Goal: Task Accomplishment & Management: Manage account settings

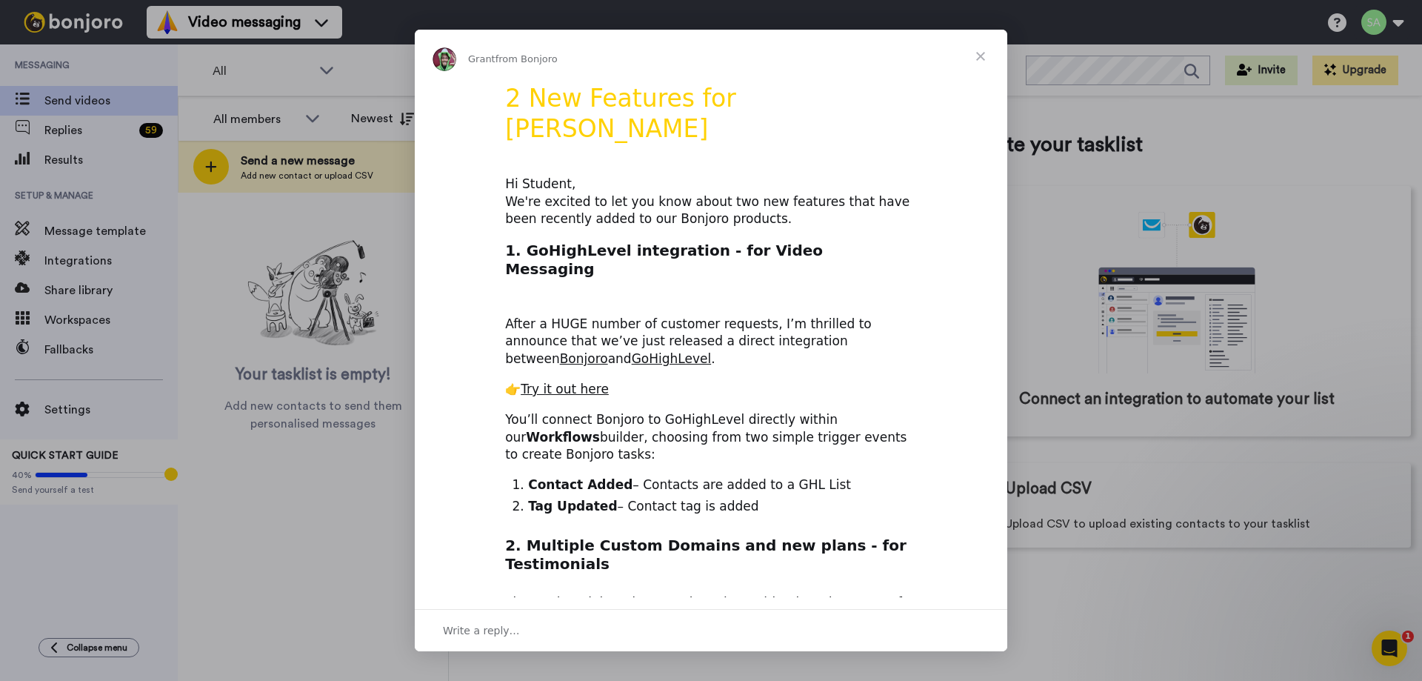
click at [976, 62] on span "Close" at bounding box center [980, 56] width 53 height 53
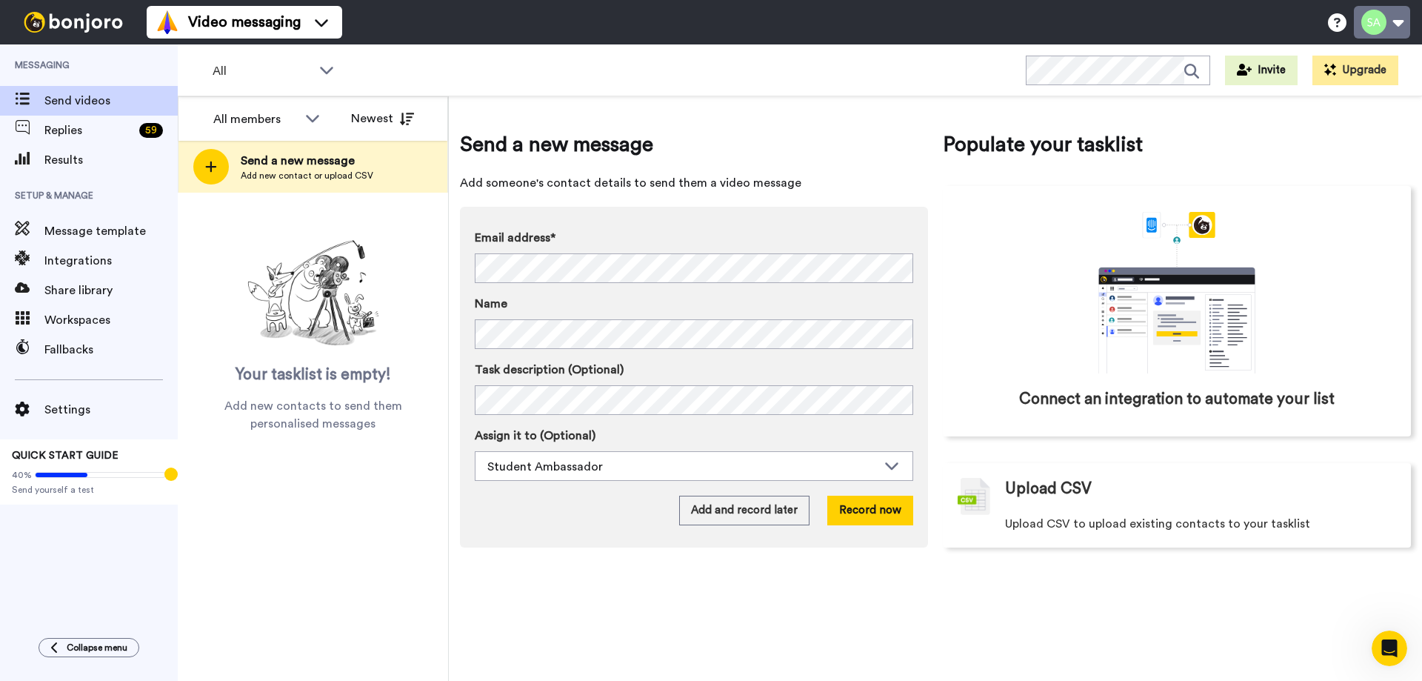
click at [1380, 30] on button at bounding box center [1382, 22] width 56 height 33
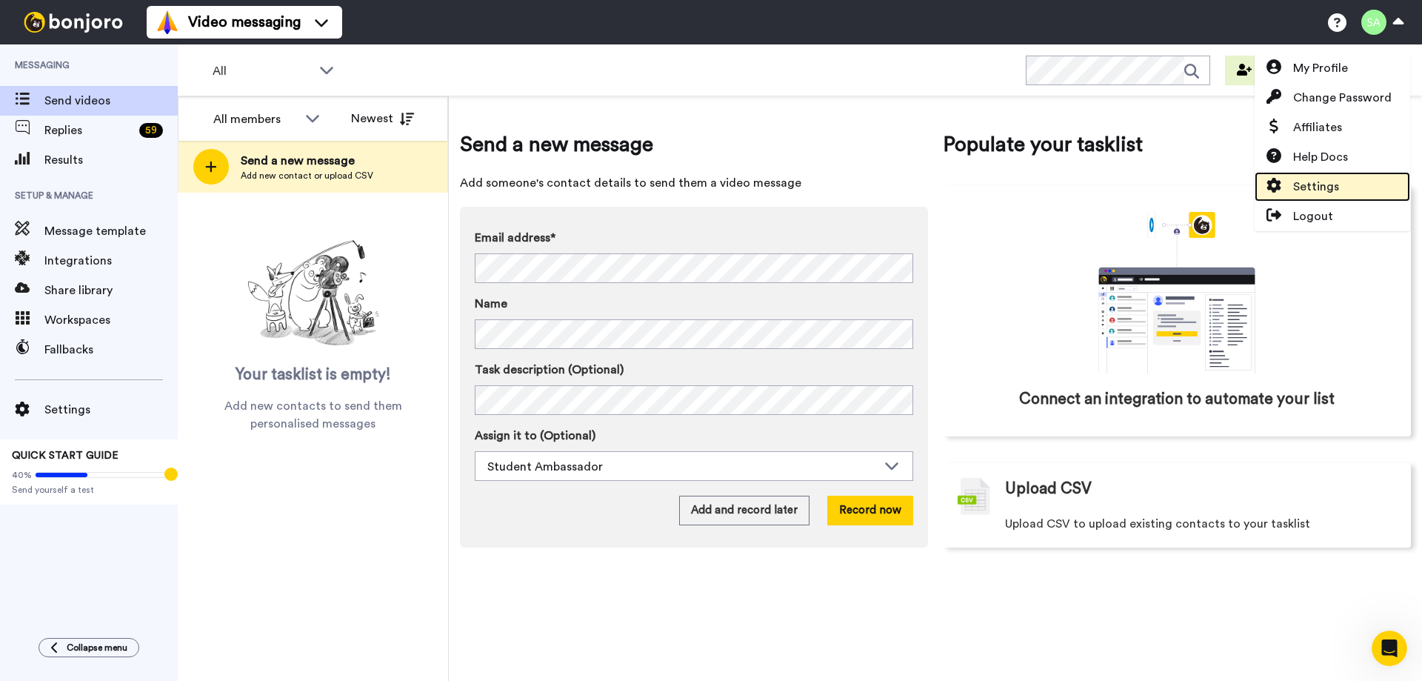
click at [1354, 178] on link "Settings" at bounding box center [1333, 187] width 156 height 30
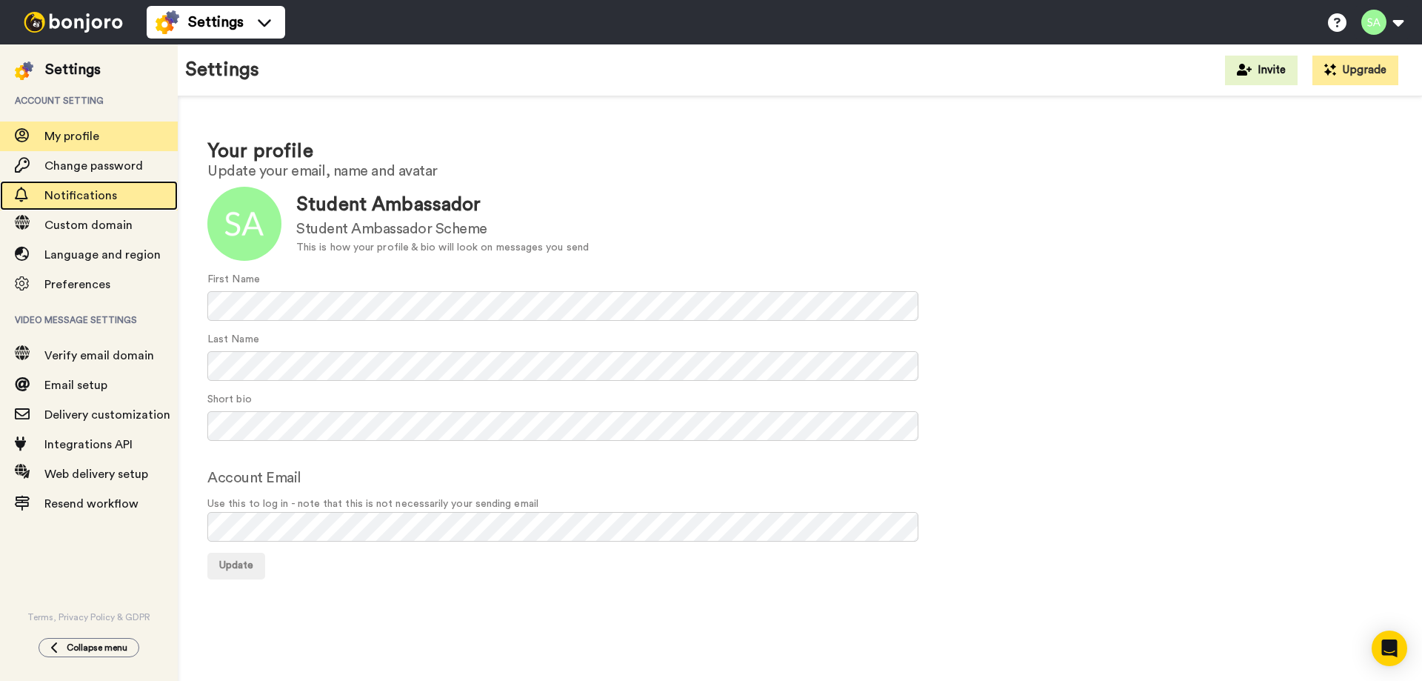
click at [149, 194] on span "Notifications" at bounding box center [110, 196] width 133 height 18
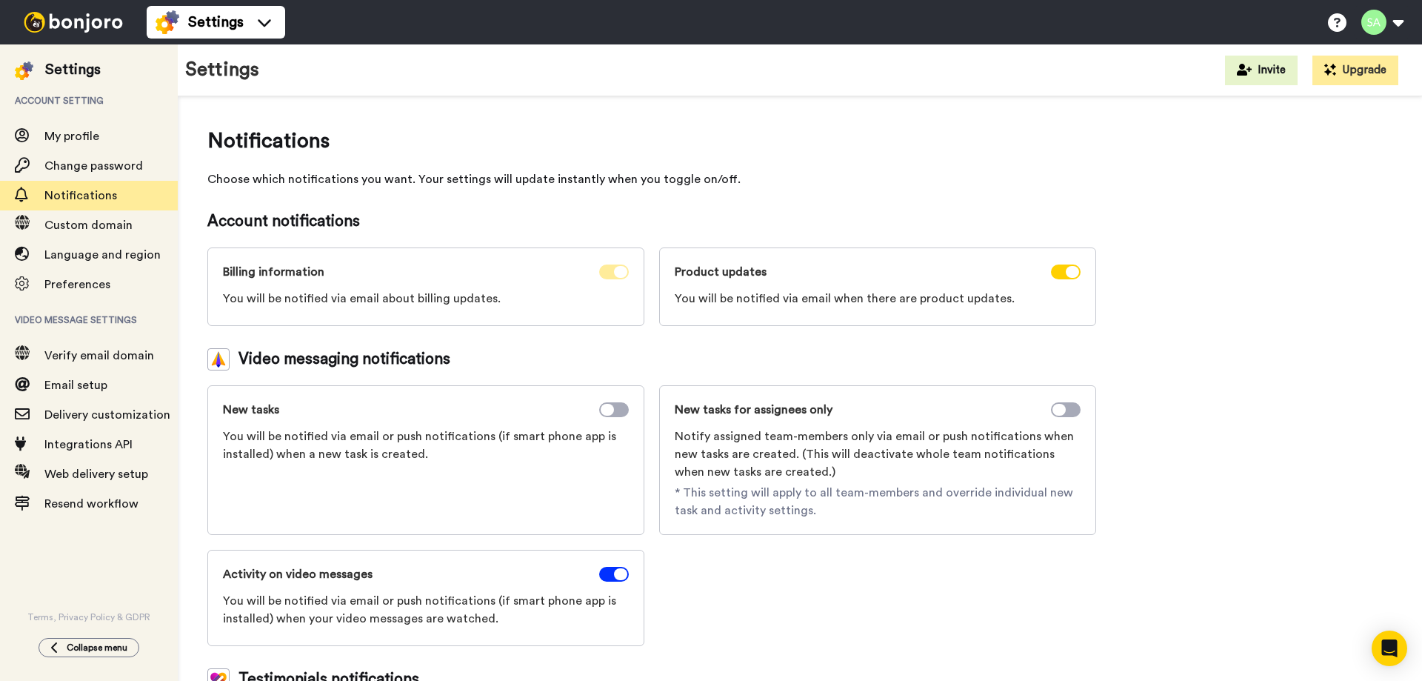
click at [617, 273] on icon at bounding box center [620, 272] width 13 height 12
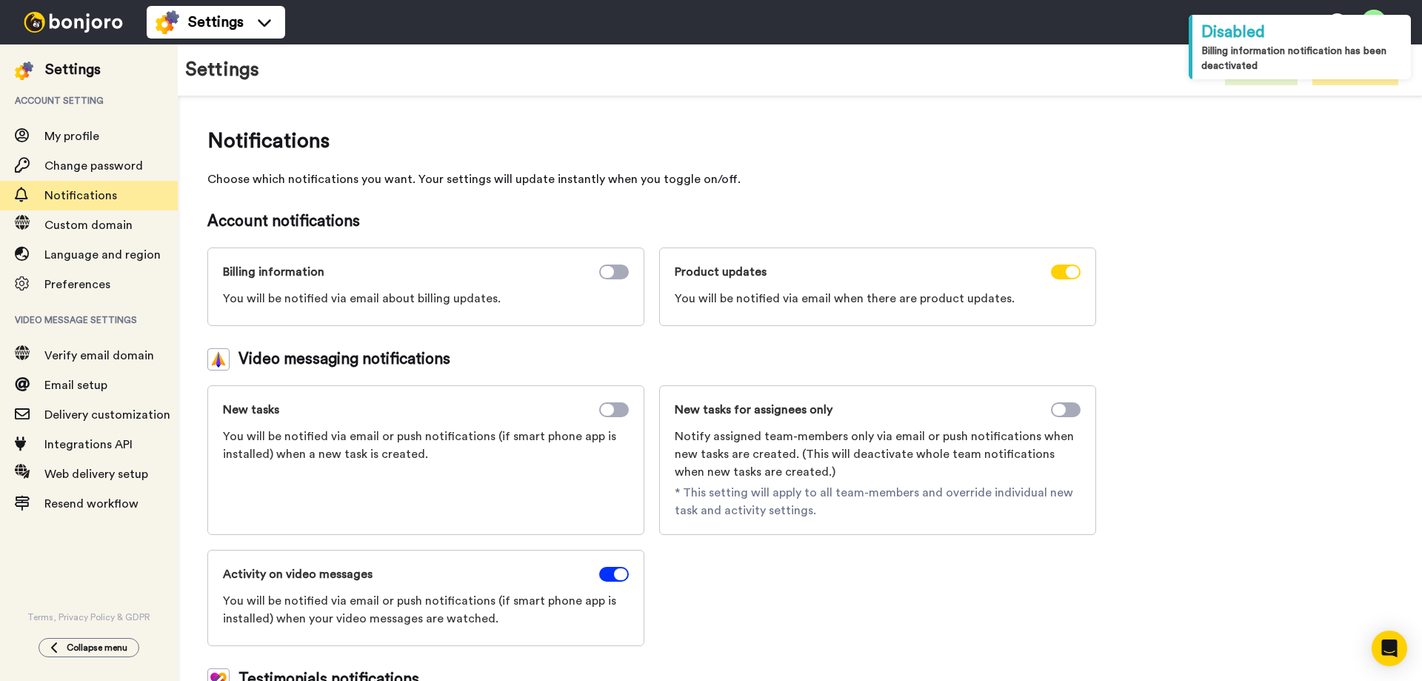
click at [1079, 278] on div at bounding box center [1066, 272] width 30 height 18
click at [1075, 271] on icon at bounding box center [1072, 272] width 13 height 12
click at [608, 574] on span at bounding box center [614, 574] width 30 height 15
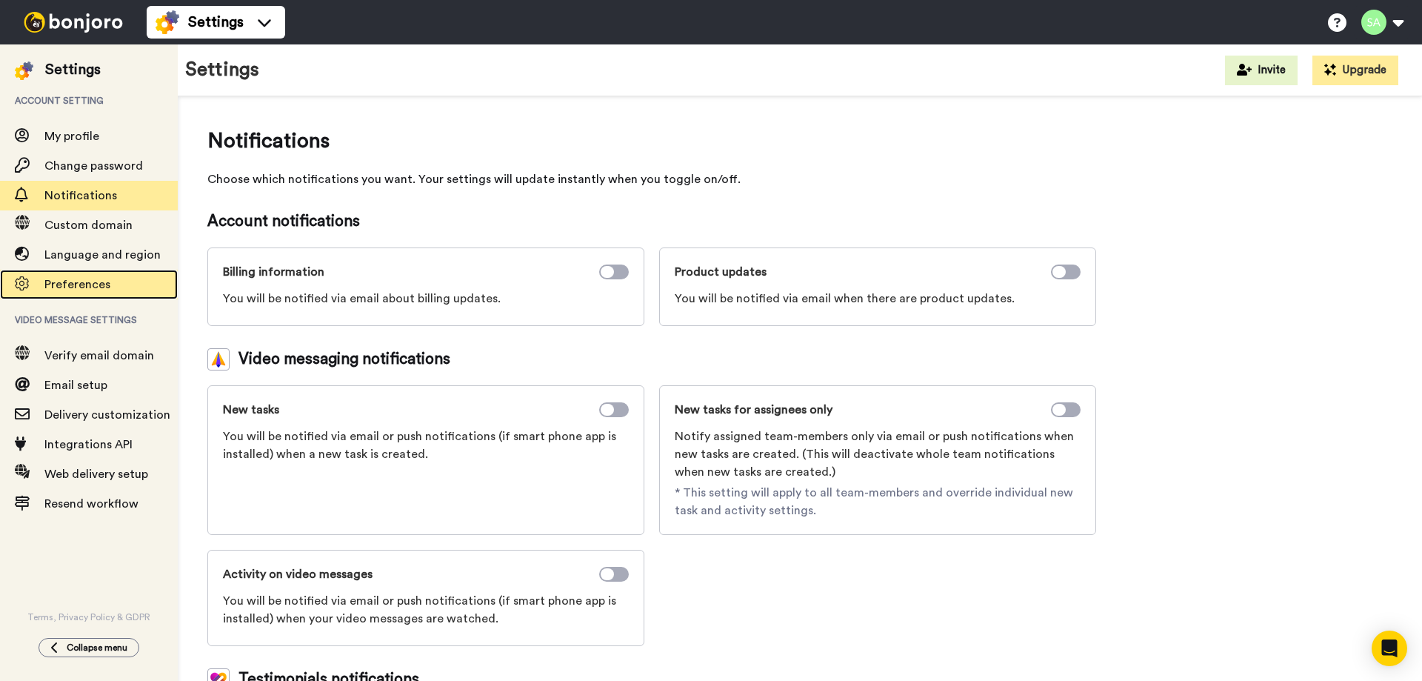
click at [118, 274] on div "Preferences" at bounding box center [89, 285] width 178 height 30
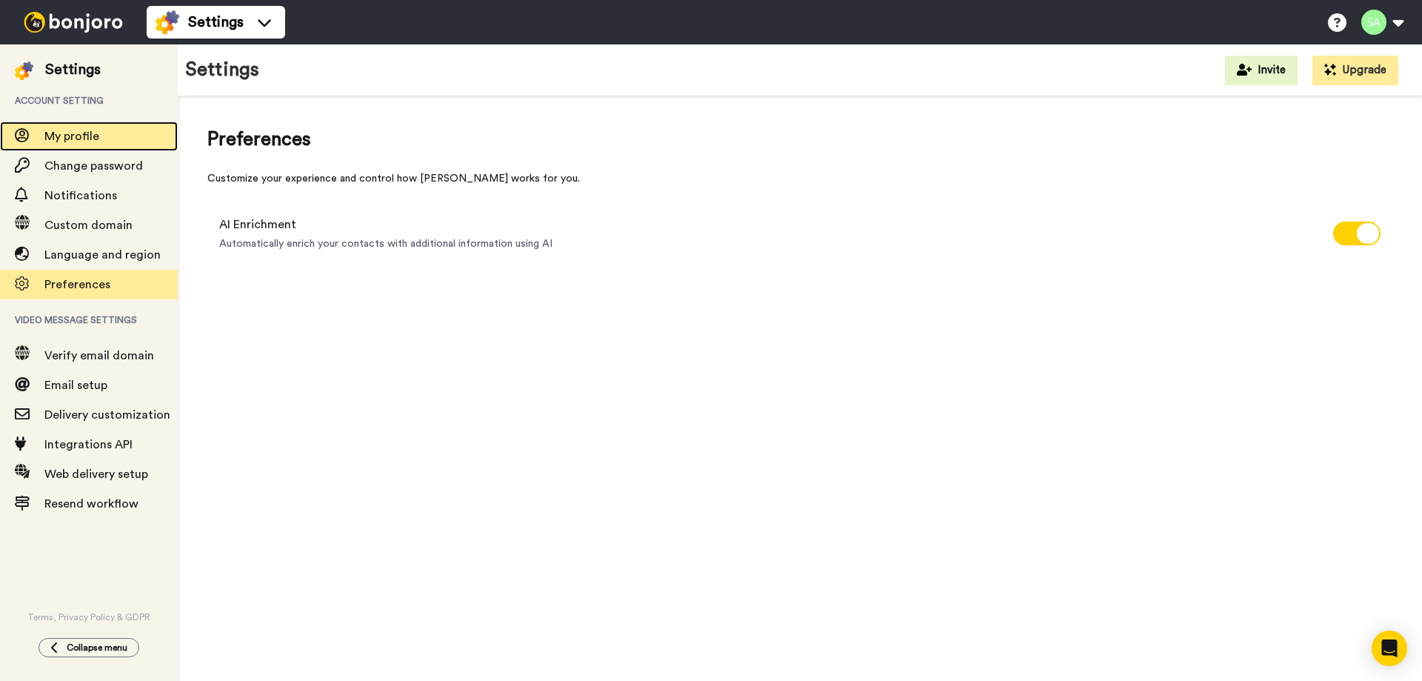
click at [110, 133] on span "My profile" at bounding box center [110, 136] width 133 height 18
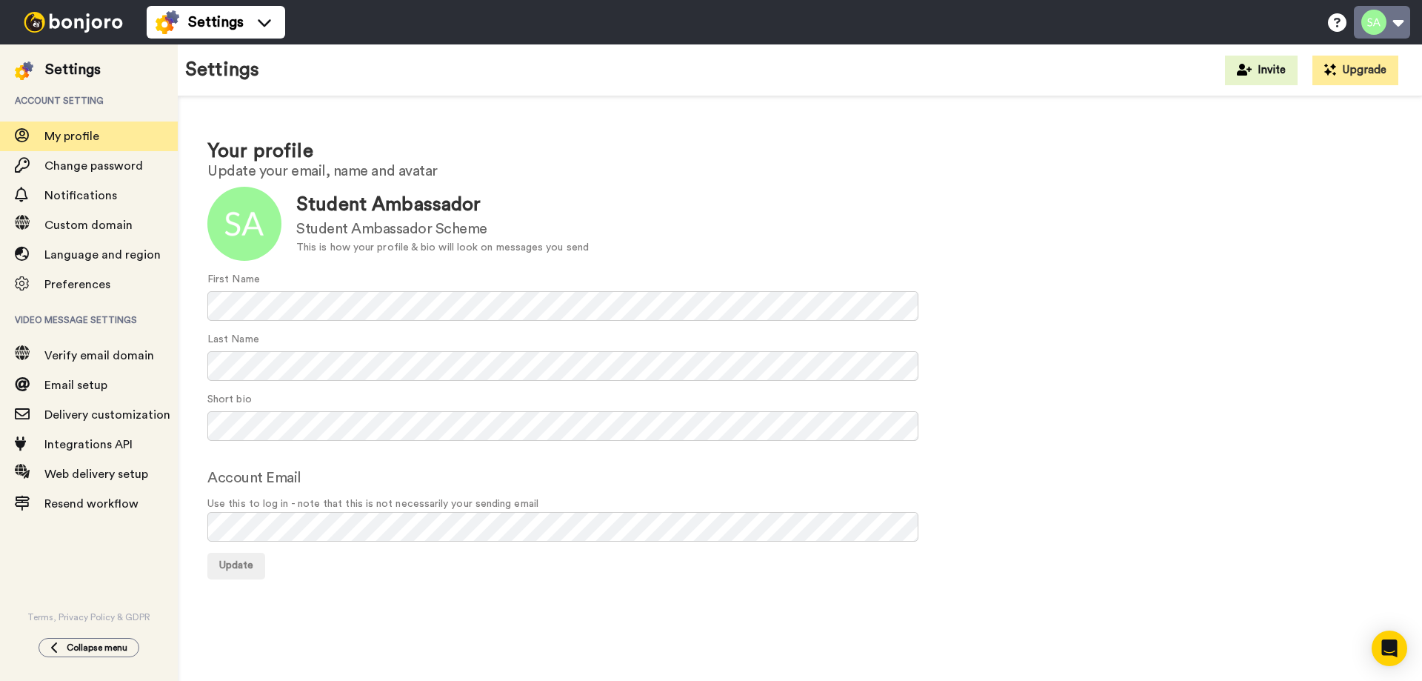
click at [1393, 35] on button at bounding box center [1382, 22] width 56 height 33
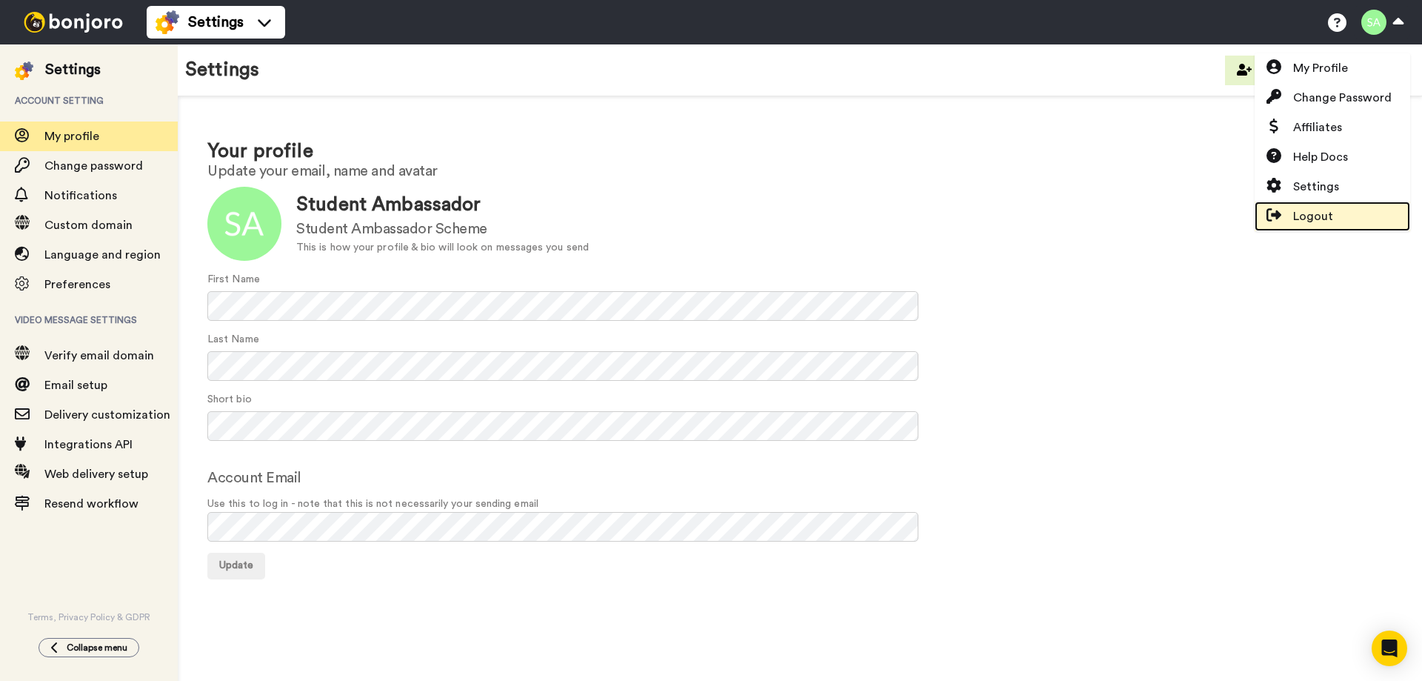
click at [1294, 230] on link "Logout" at bounding box center [1333, 217] width 156 height 30
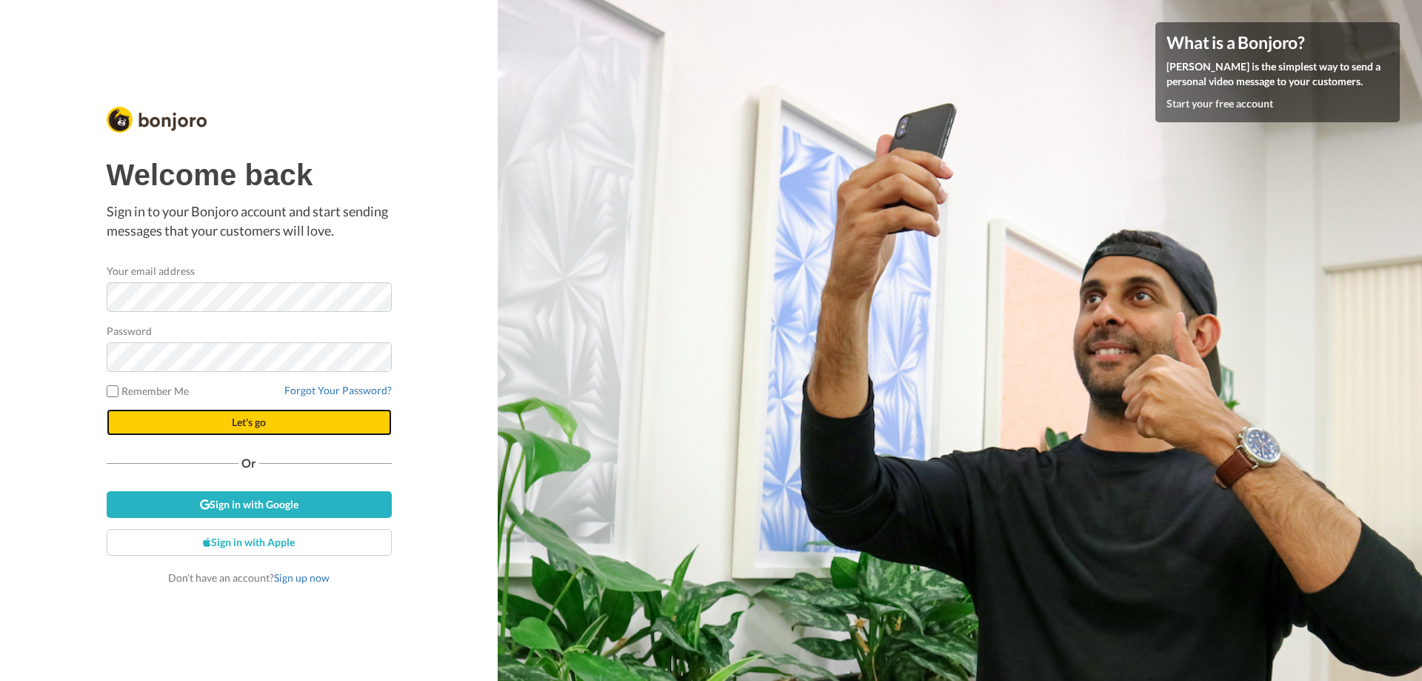
click at [267, 422] on button "Let's go" at bounding box center [249, 422] width 285 height 27
